Goal: Task Accomplishment & Management: Complete application form

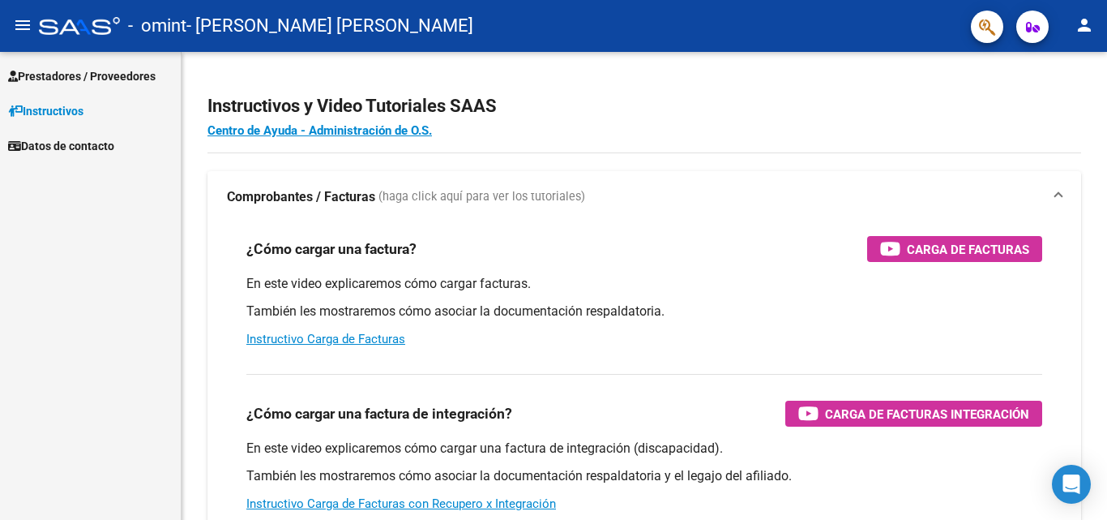
click at [56, 53] on mat-nav-list "Prestadores / Proveedores Facturas - Listado/Carga Facturas - Documentación Pag…" at bounding box center [90, 107] width 181 height 111
click at [60, 71] on span "Prestadores / Proveedores" at bounding box center [82, 76] width 148 height 18
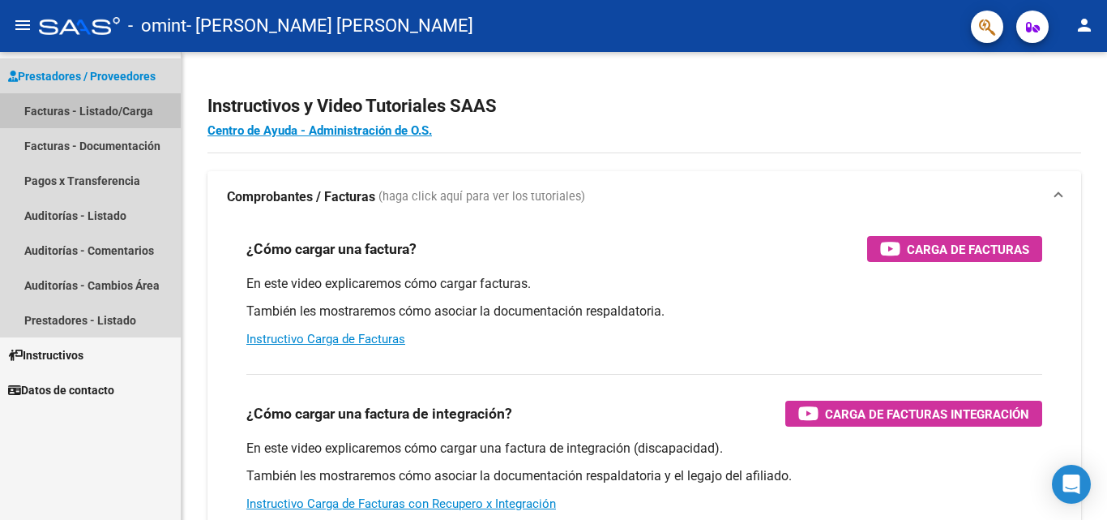
click at [88, 113] on link "Facturas - Listado/Carga" at bounding box center [90, 110] width 181 height 35
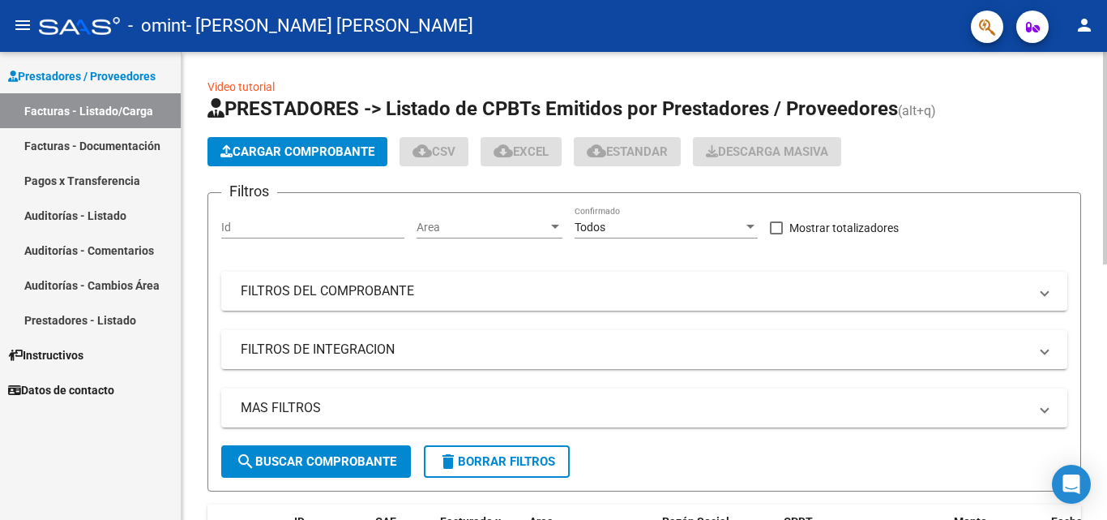
click at [312, 157] on span "Cargar Comprobante" at bounding box center [297, 151] width 154 height 15
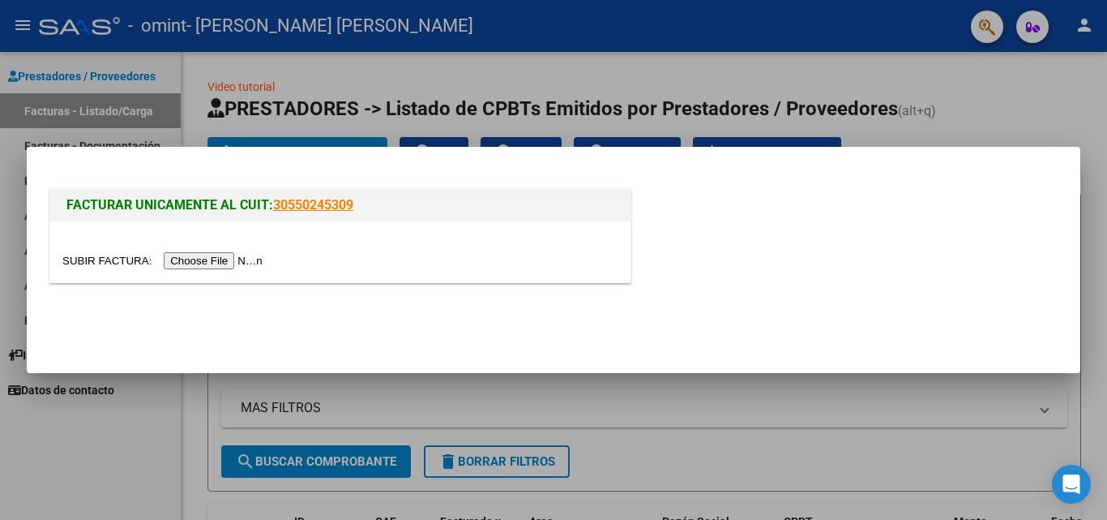
click at [217, 265] on input "file" at bounding box center [164, 260] width 205 height 17
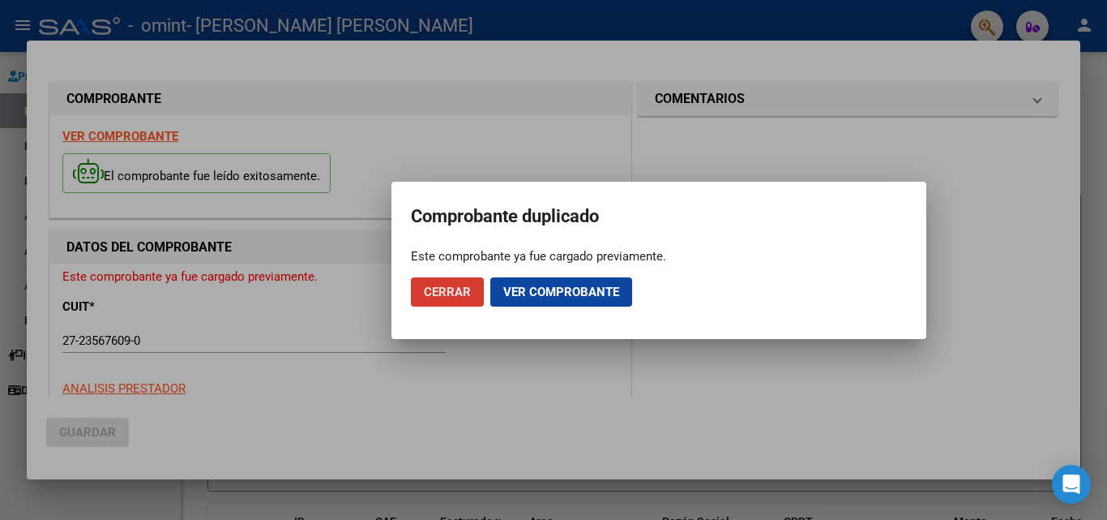
drag, startPoint x: 531, startPoint y: 286, endPoint x: 621, endPoint y: 289, distance: 90.0
click at [532, 286] on span "Ver comprobante" at bounding box center [561, 292] width 116 height 15
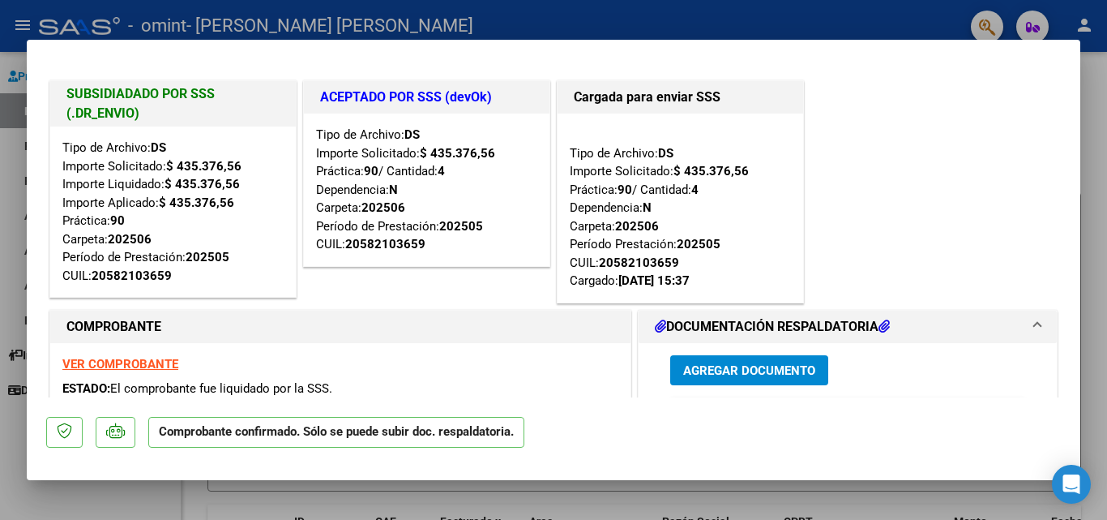
click at [711, 495] on div at bounding box center [553, 260] width 1107 height 520
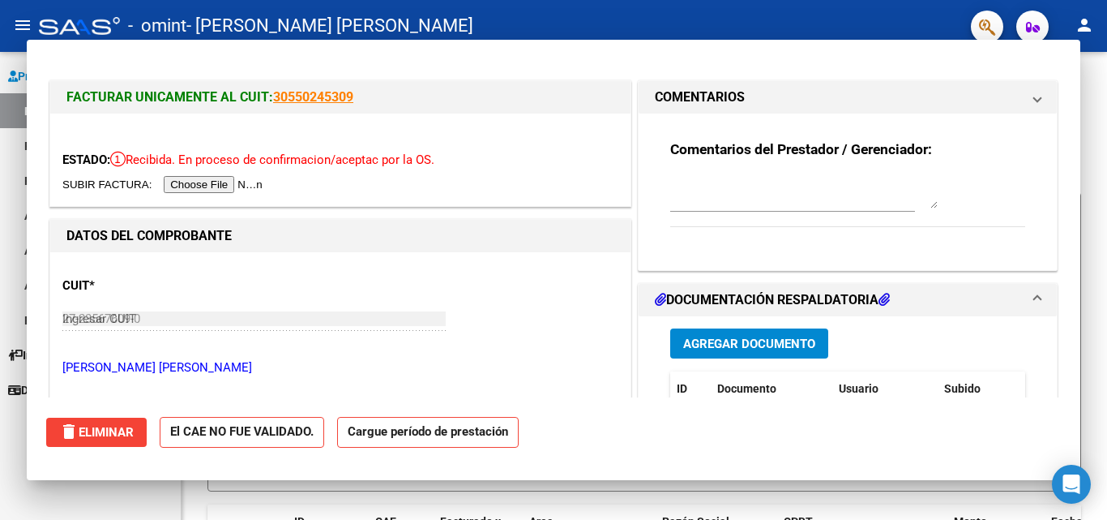
type input "$ 0,00"
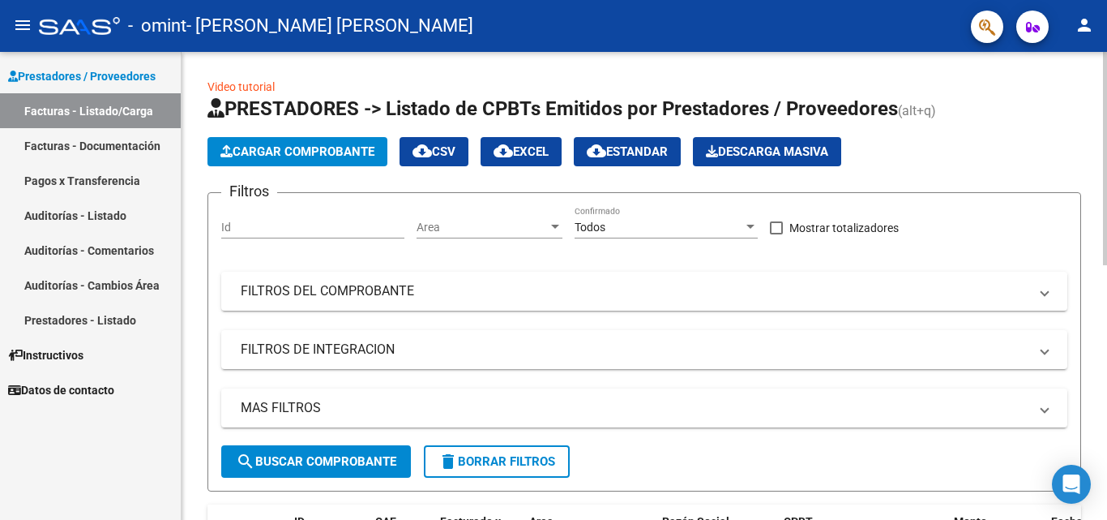
click at [302, 139] on button "Cargar Comprobante" at bounding box center [298, 151] width 180 height 29
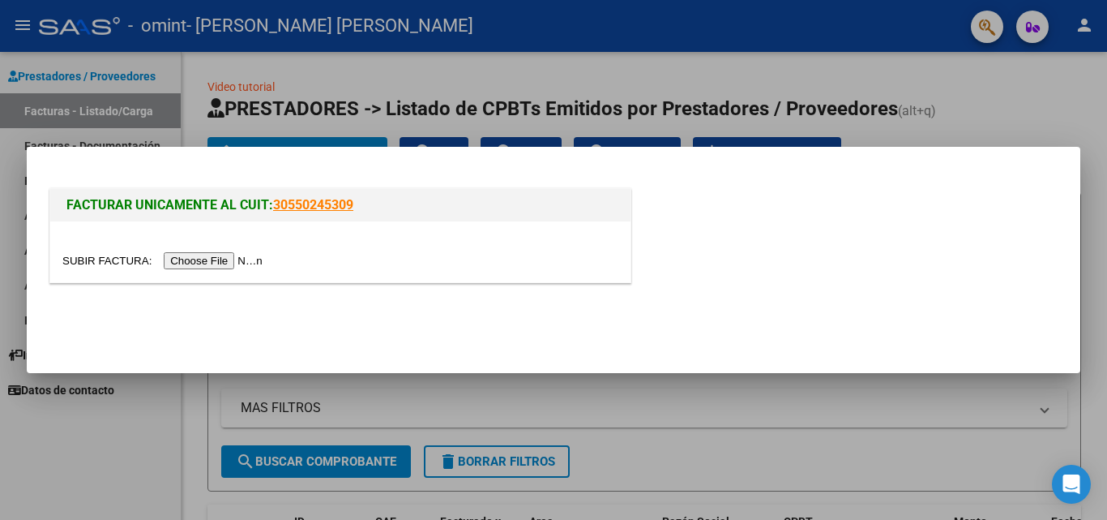
click at [203, 263] on input "file" at bounding box center [164, 260] width 205 height 17
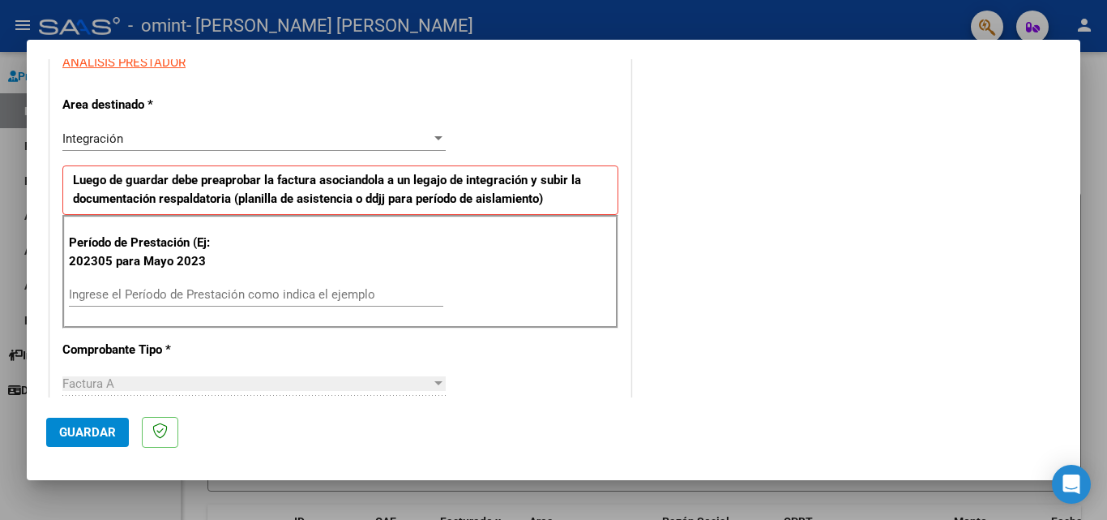
scroll to position [405, 0]
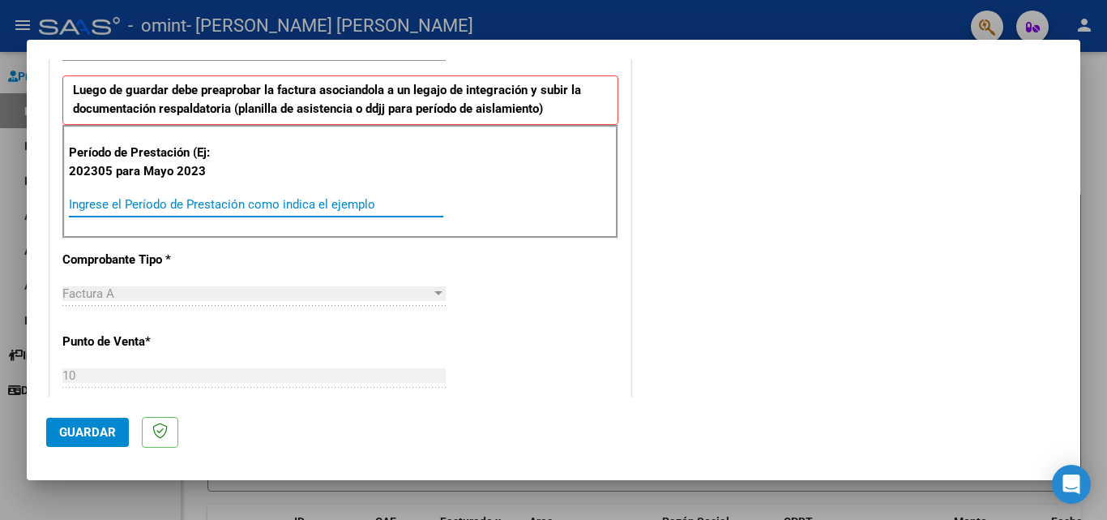
click at [344, 204] on input "Ingrese el Período de Prestación como indica el ejemplo" at bounding box center [256, 204] width 374 height 15
type input "202503"
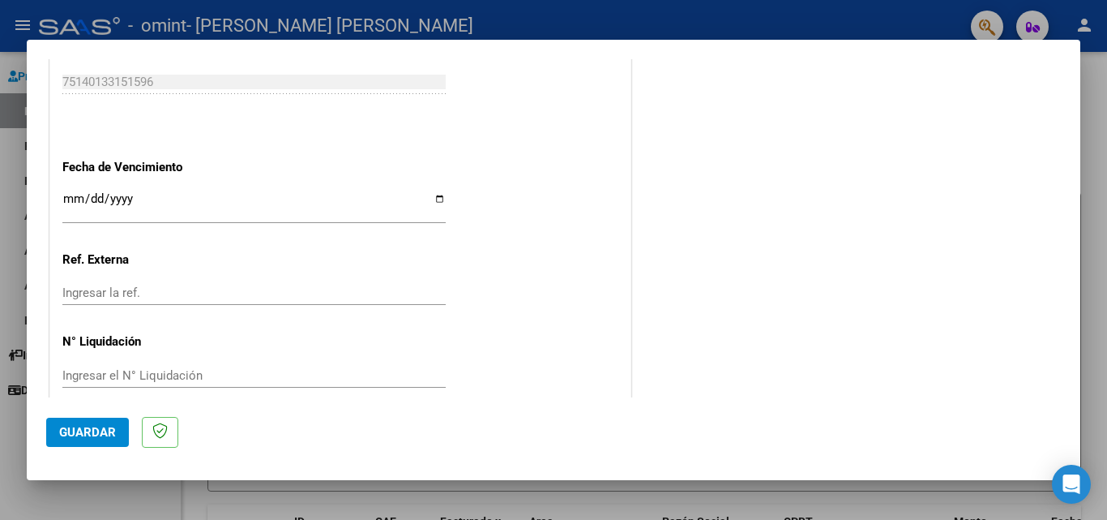
scroll to position [1054, 0]
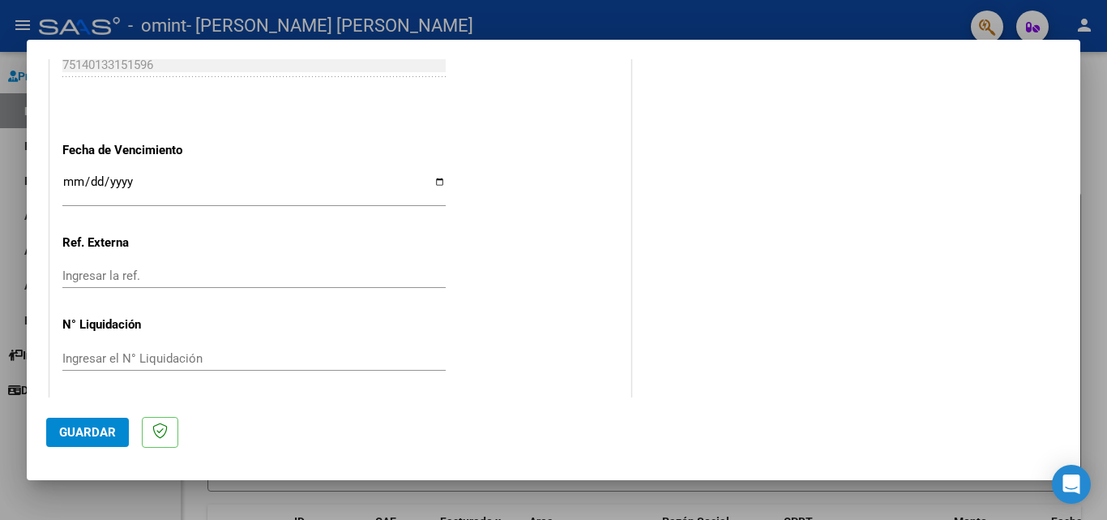
click at [438, 181] on input "Ingresar la fecha" at bounding box center [253, 188] width 383 height 26
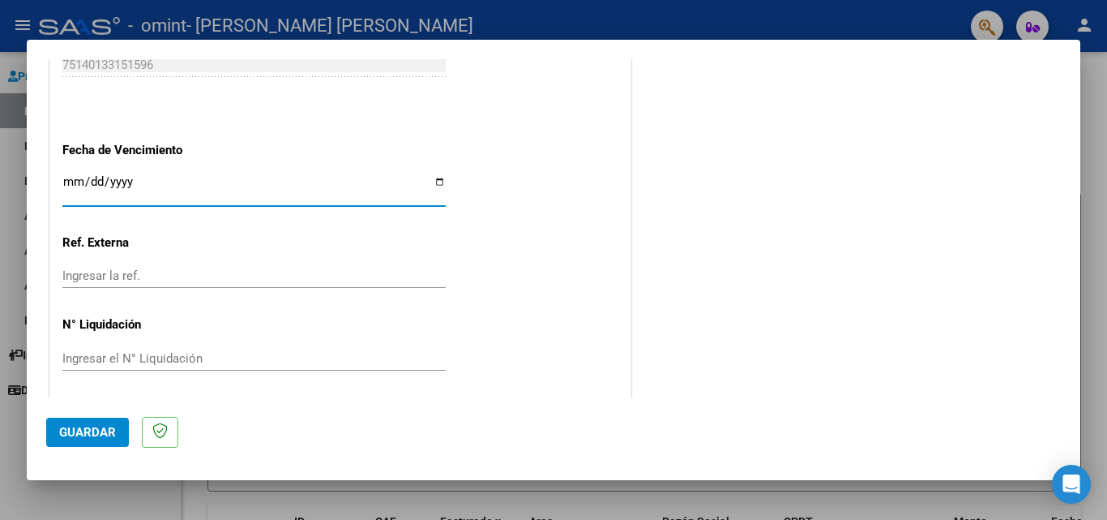
type input "[DATE]"
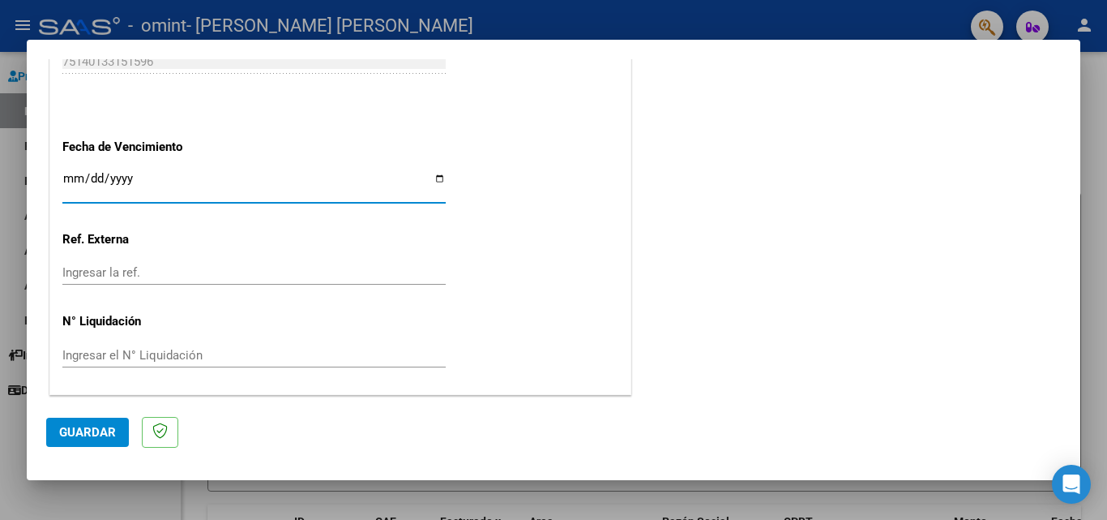
scroll to position [1058, 0]
drag, startPoint x: 95, startPoint y: 434, endPoint x: 139, endPoint y: 424, distance: 45.6
click at [95, 434] on span "Guardar" at bounding box center [87, 432] width 57 height 15
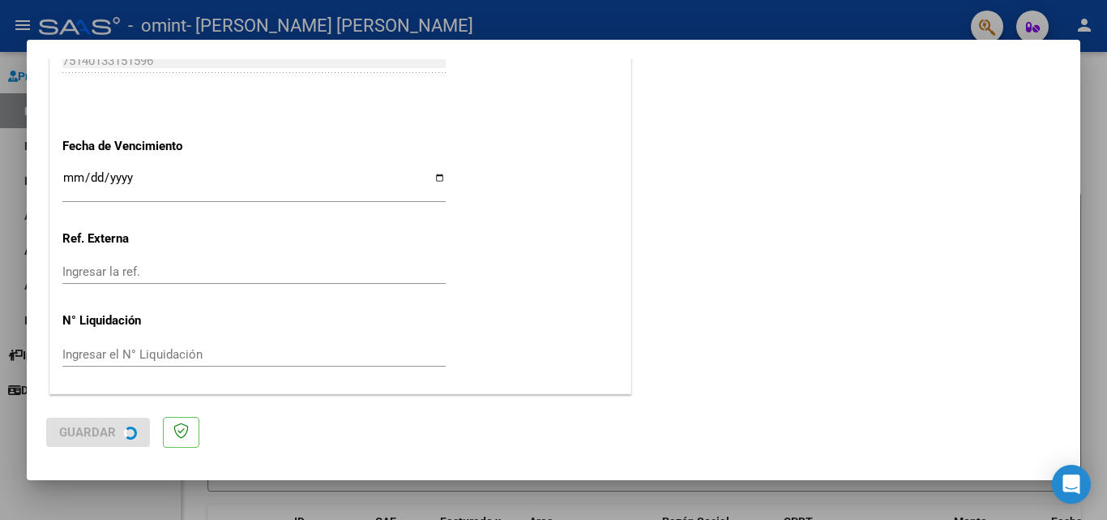
scroll to position [0, 0]
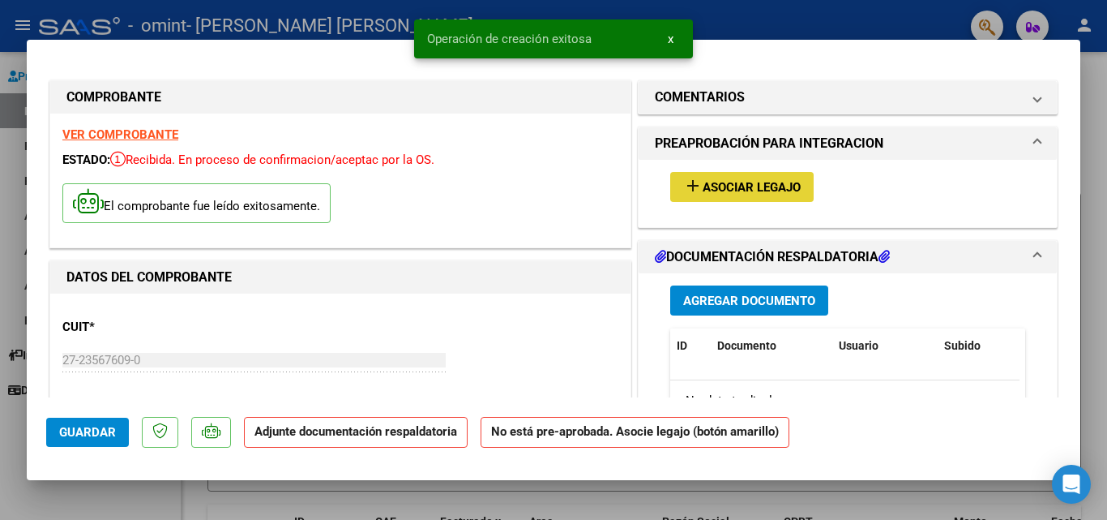
click at [755, 198] on button "add Asociar Legajo" at bounding box center [741, 187] width 143 height 30
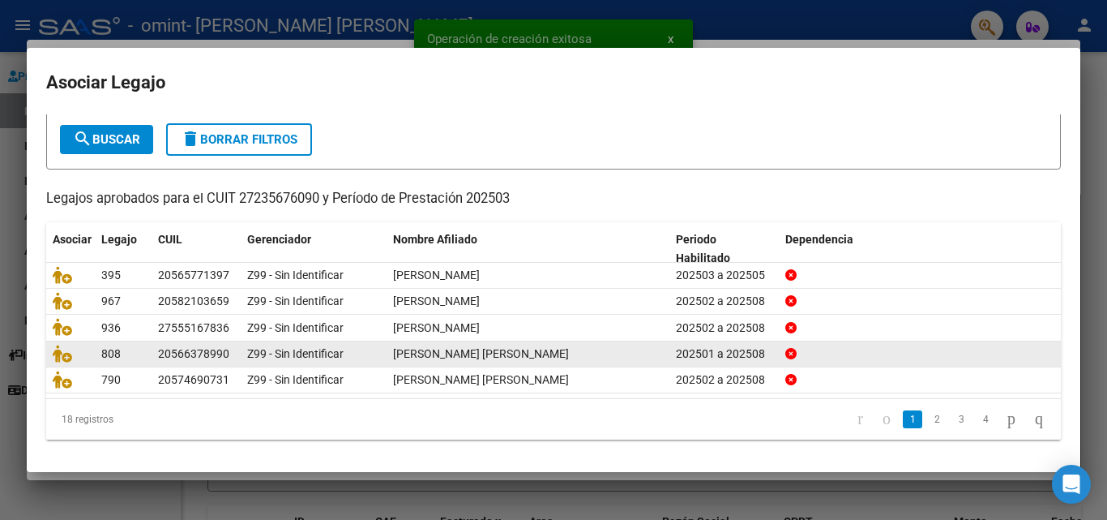
scroll to position [88, 0]
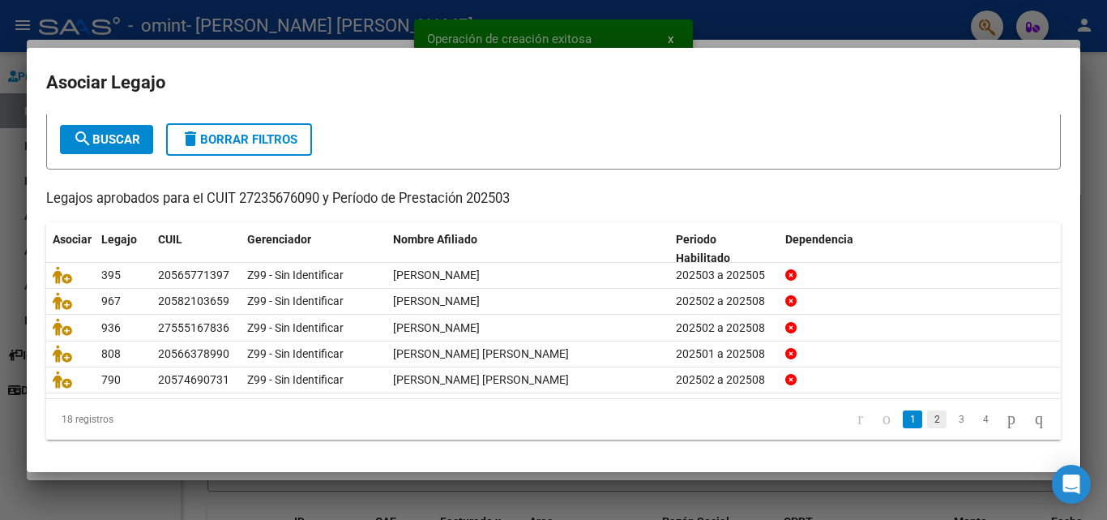
click at [927, 425] on link "2" at bounding box center [936, 419] width 19 height 18
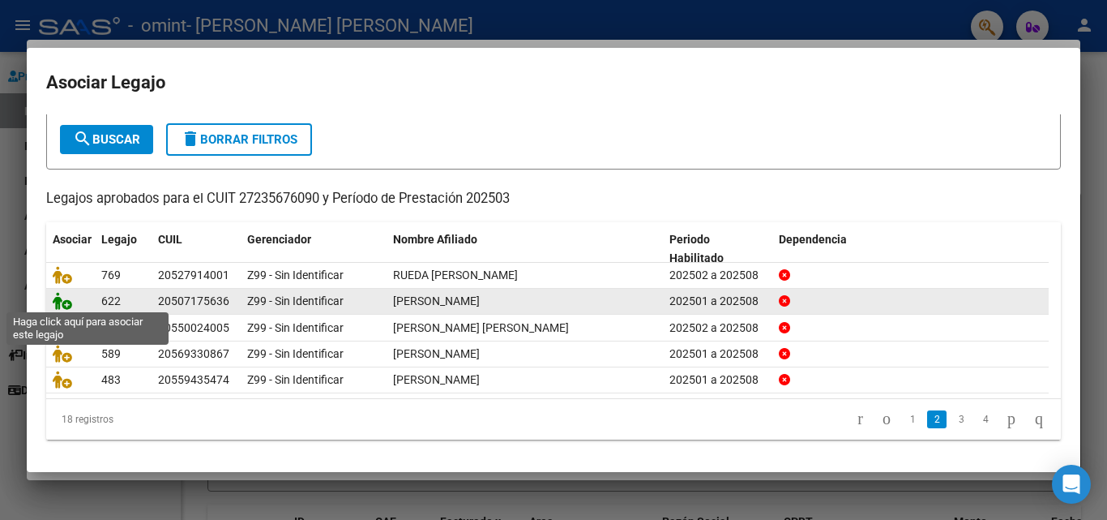
drag, startPoint x: 54, startPoint y: 300, endPoint x: 127, endPoint y: 311, distance: 73.8
click at [55, 300] on icon at bounding box center [62, 301] width 19 height 18
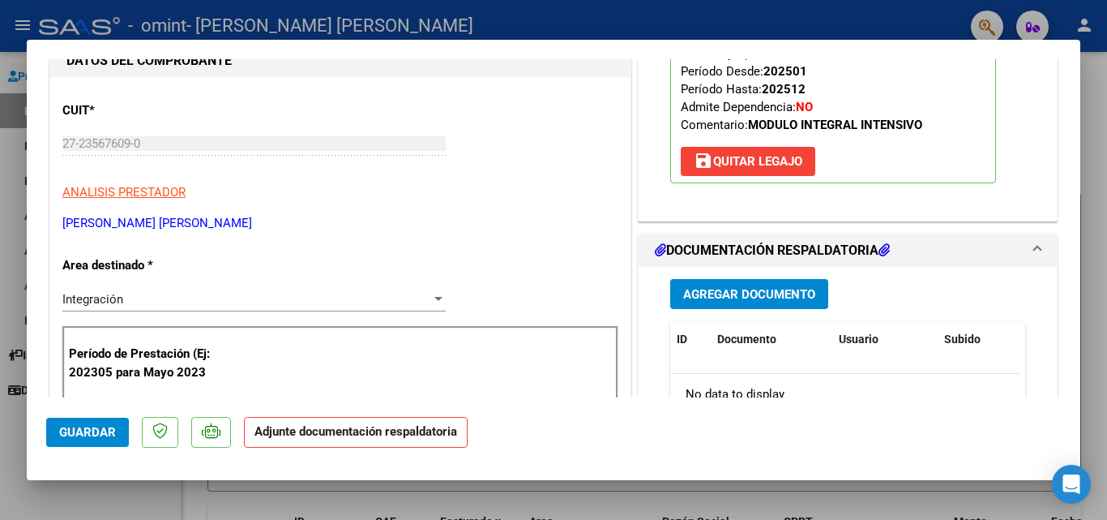
scroll to position [243, 0]
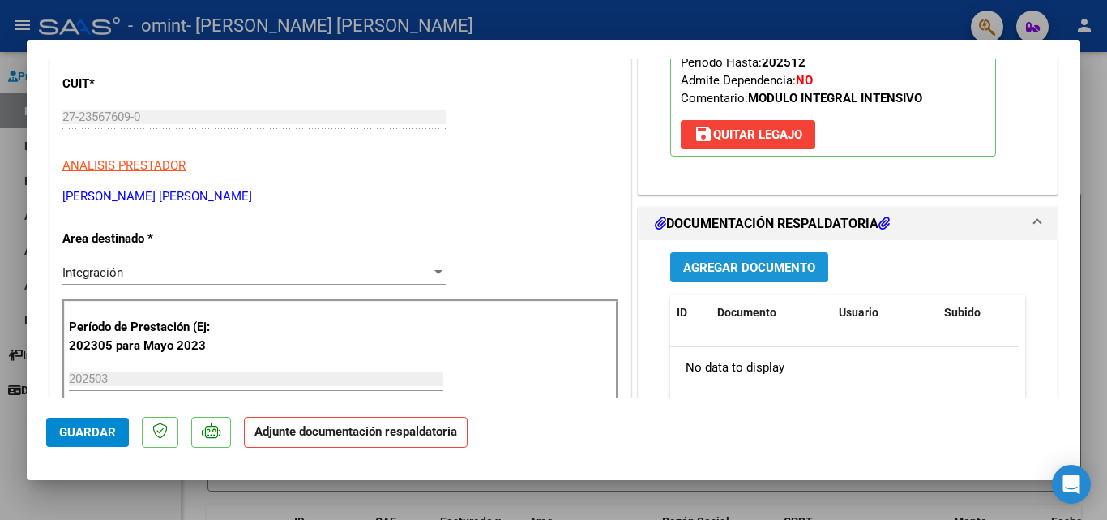
click at [790, 270] on span "Agregar Documento" at bounding box center [749, 267] width 132 height 15
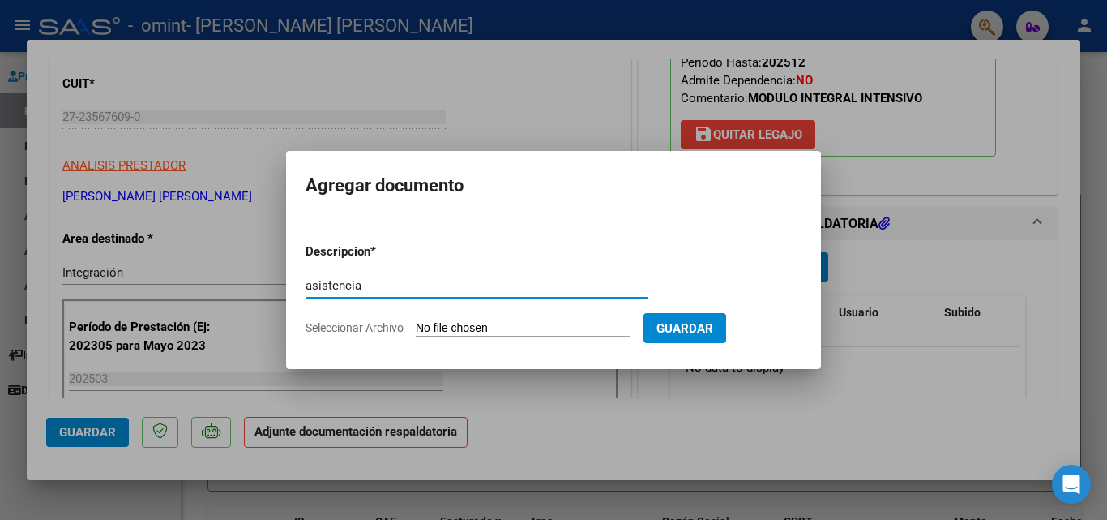
type input "asistencia"
click at [455, 336] on form "Descripcion * asistencia Escriba aquí una descripcion Seleccionar Archivo Guard…" at bounding box center [554, 289] width 496 height 118
click at [465, 325] on input "Seleccionar Archivo" at bounding box center [523, 328] width 215 height 15
type input "C:\fakepath\Asist. [PERSON_NAME][DATE].pdf"
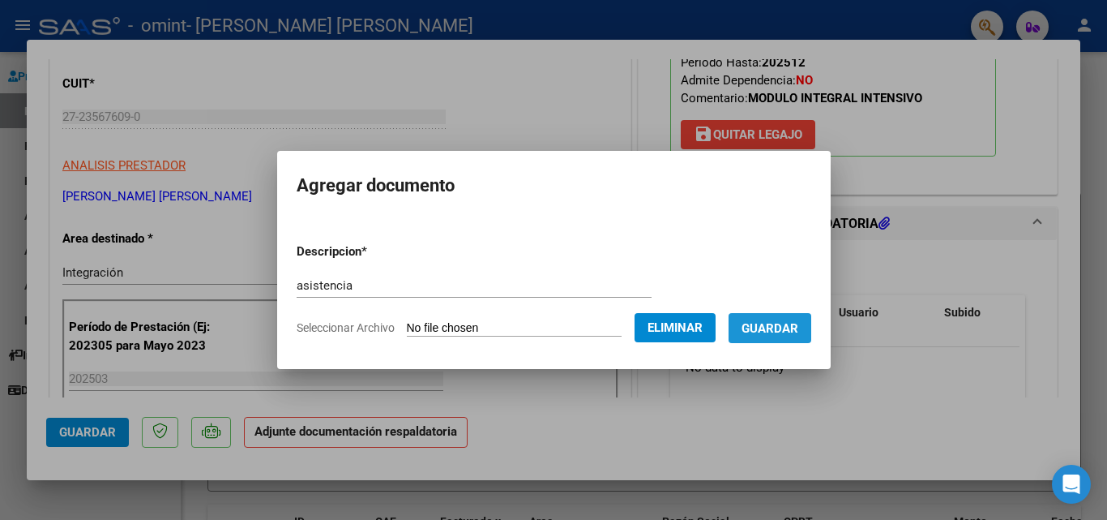
click at [787, 333] on span "Guardar" at bounding box center [770, 328] width 57 height 15
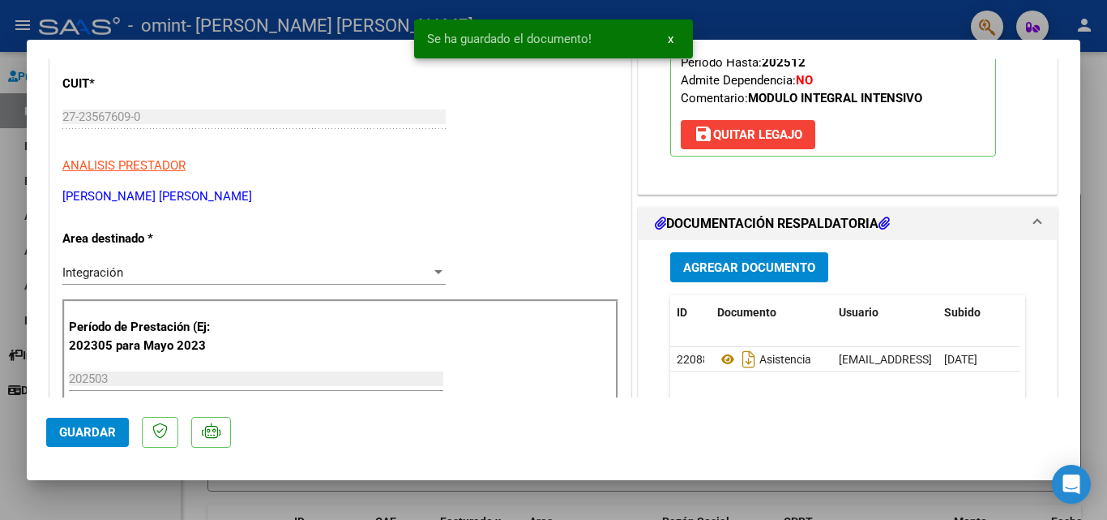
click at [310, 500] on div at bounding box center [553, 260] width 1107 height 520
type input "$ 0,00"
